Goal: Find specific page/section: Find specific page/section

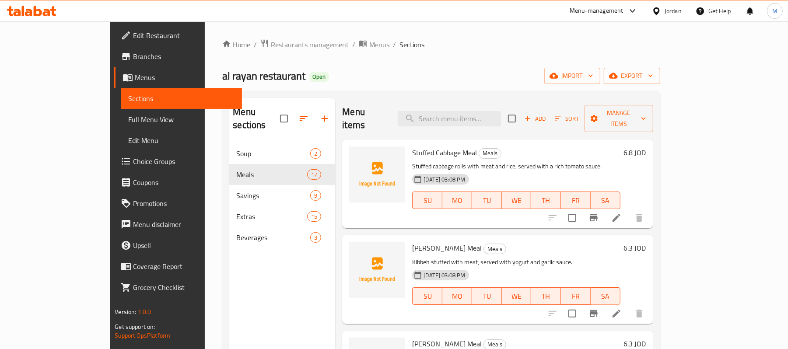
click at [667, 7] on div "Jordan" at bounding box center [673, 11] width 17 height 10
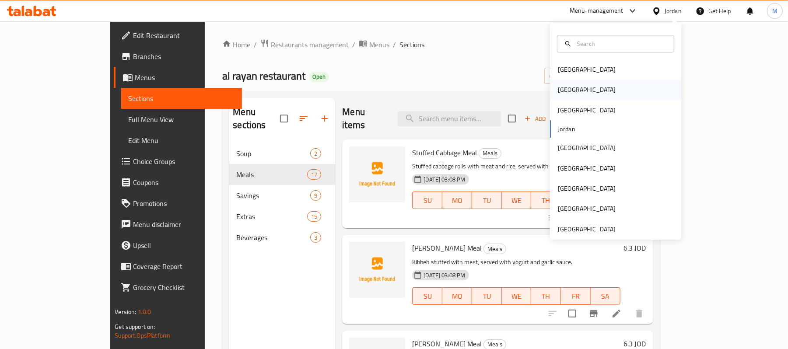
click at [562, 91] on div "[GEOGRAPHIC_DATA]" at bounding box center [587, 90] width 58 height 10
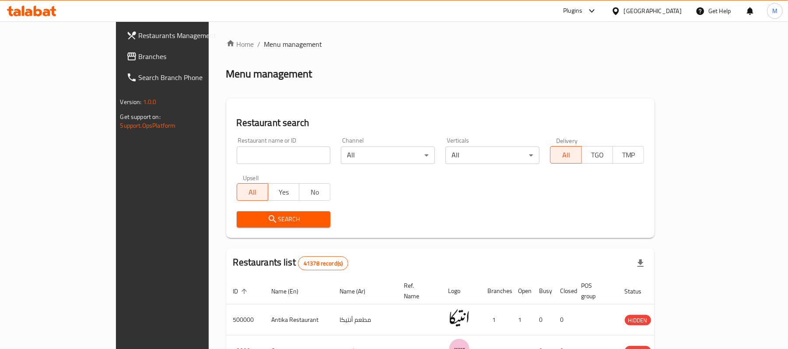
click at [582, 13] on div "Plugins" at bounding box center [572, 11] width 19 height 10
click at [552, 137] on div "Restaurant-Management" at bounding box center [550, 140] width 69 height 10
